Goal: Navigation & Orientation: Find specific page/section

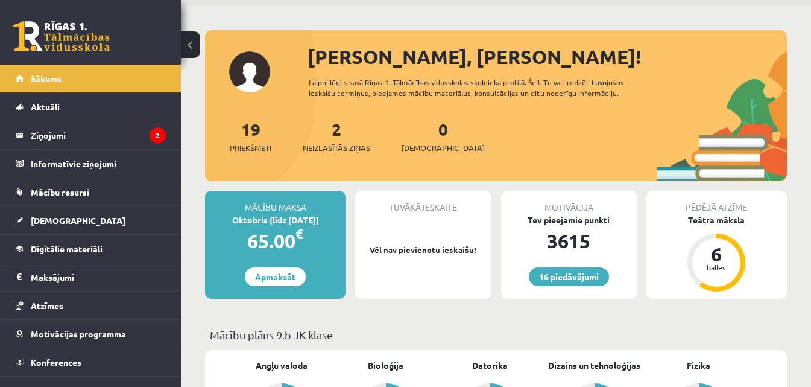
scroll to position [60, 0]
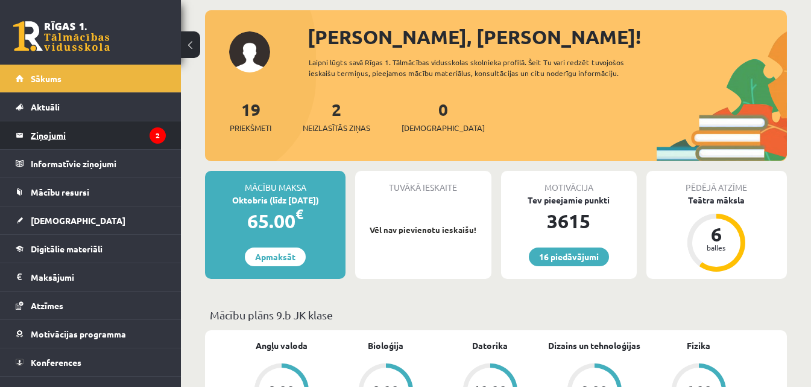
click at [116, 136] on legend "Ziņojumi 2" at bounding box center [98, 135] width 135 height 28
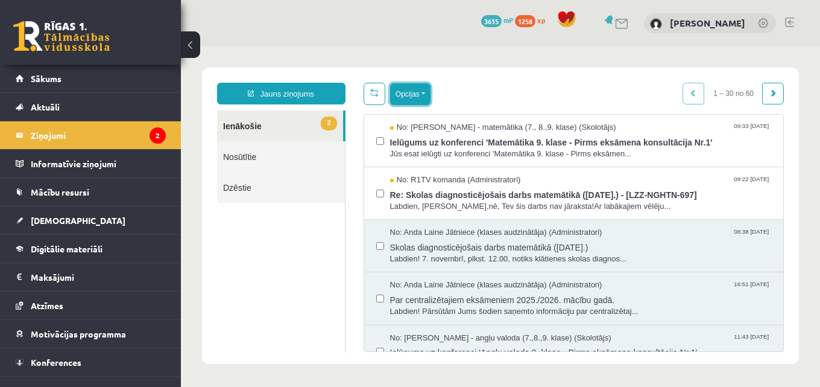
click at [404, 90] on button "Opcijas" at bounding box center [410, 94] width 40 height 22
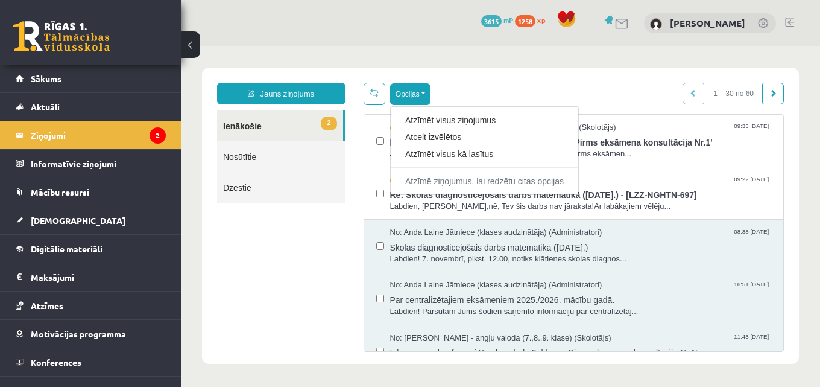
click at [395, 45] on div "16 Dāvanas 3615 mP 1258 xp [PERSON_NAME]" at bounding box center [500, 23] width 639 height 46
click at [429, 156] on link "Atzīmēt visus kā lasītus" at bounding box center [484, 154] width 159 height 12
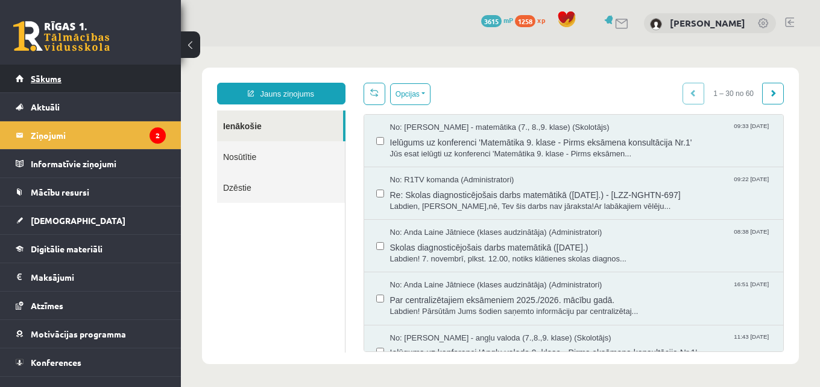
click at [57, 79] on span "Sākums" at bounding box center [46, 78] width 31 height 11
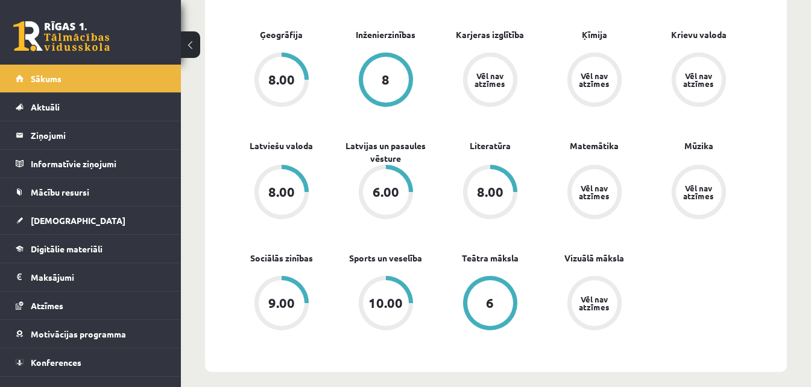
scroll to position [482, 0]
click at [63, 227] on link "[DEMOGRAPHIC_DATA]" at bounding box center [91, 220] width 150 height 28
